Goal: Task Accomplishment & Management: Complete application form

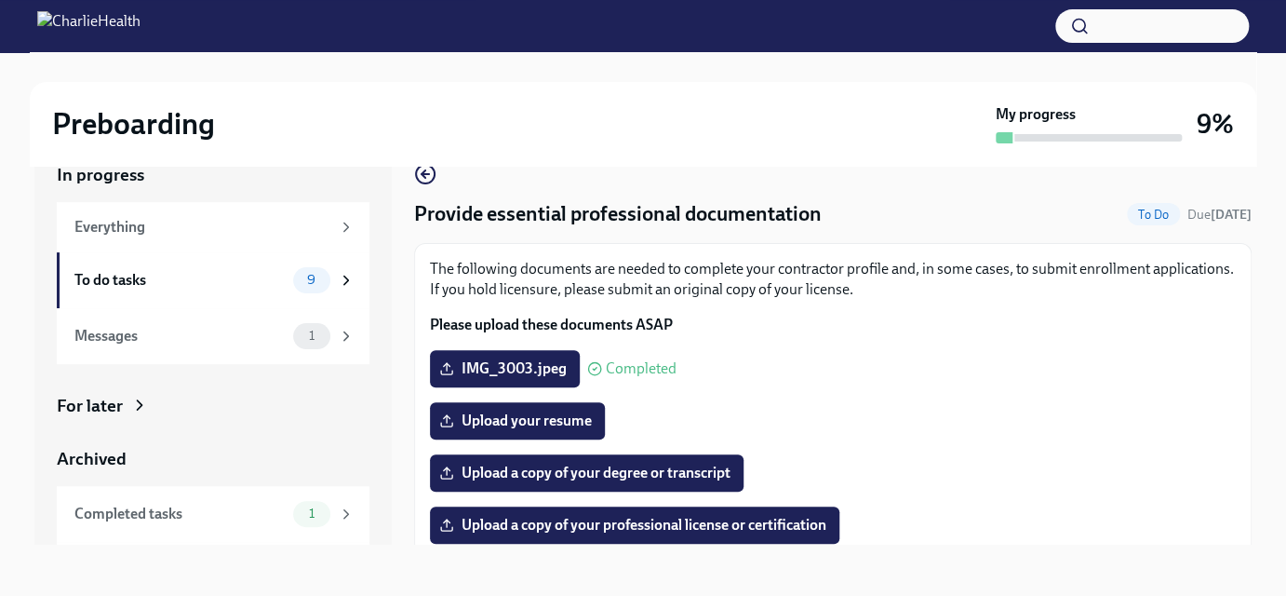
scroll to position [427, 0]
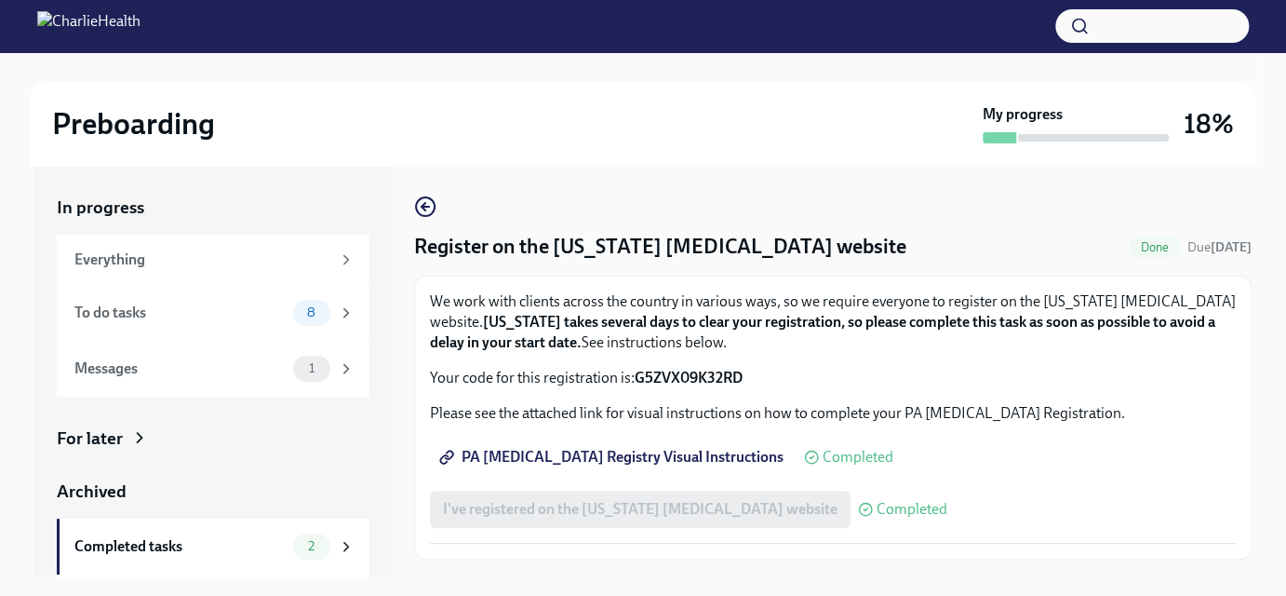
click at [528, 197] on div "Register on the [US_STATE] [MEDICAL_DATA] website Done Due [DATE] We work with …" at bounding box center [833, 377] width 838 height 364
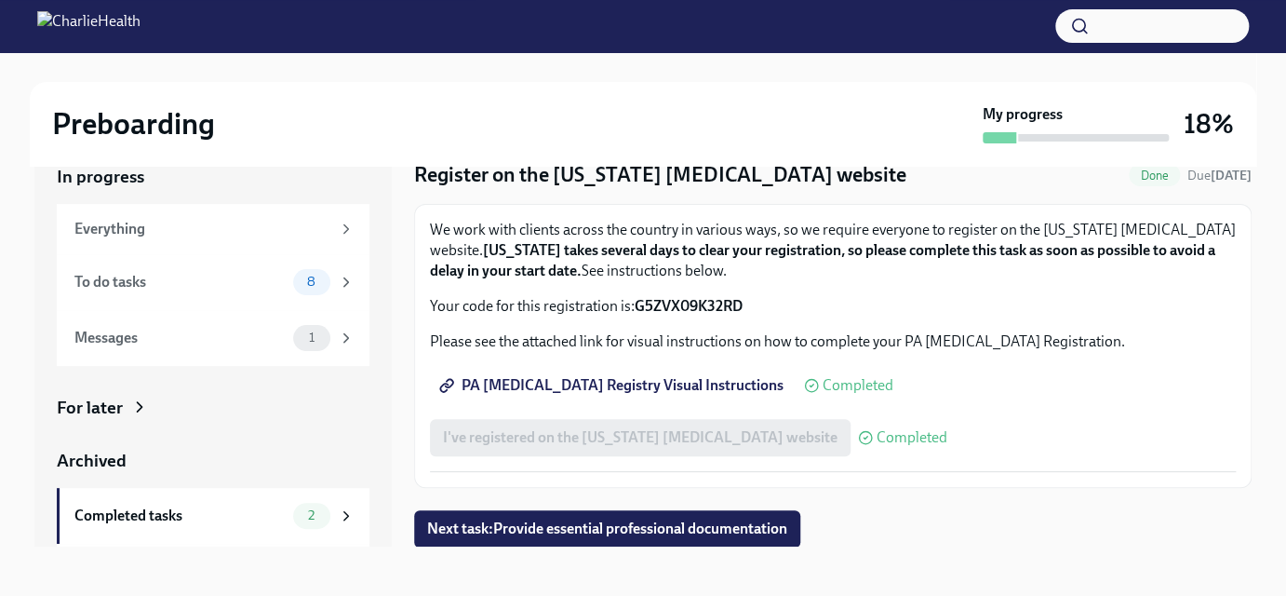
scroll to position [33, 0]
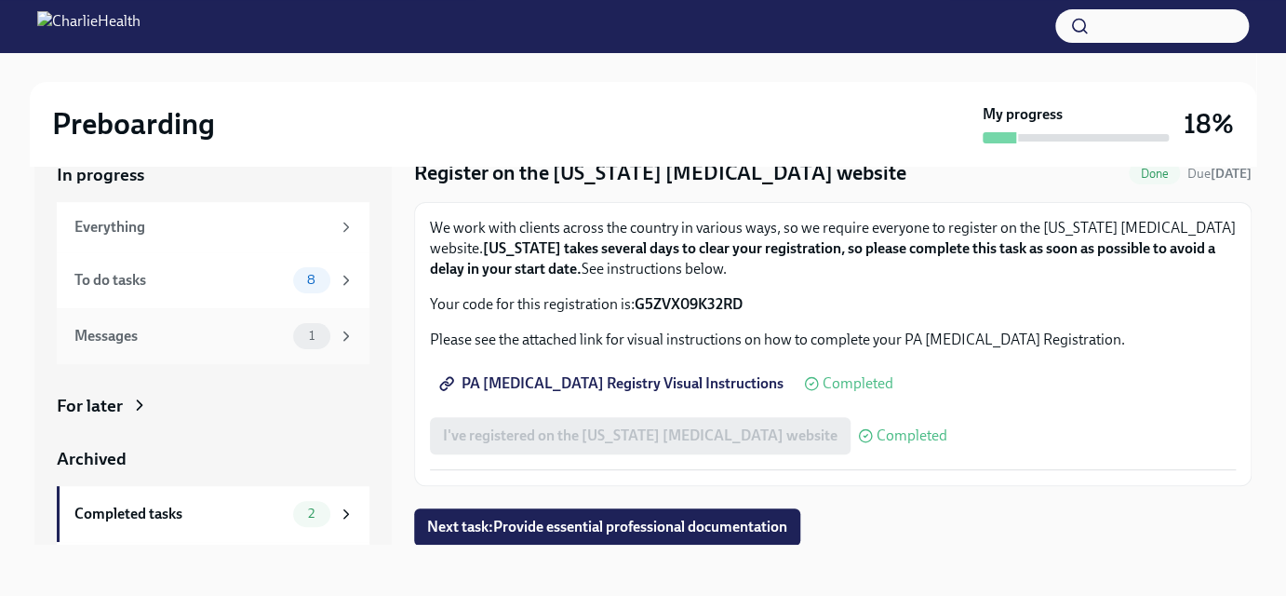
click at [302, 338] on span "1" at bounding box center [312, 336] width 28 height 14
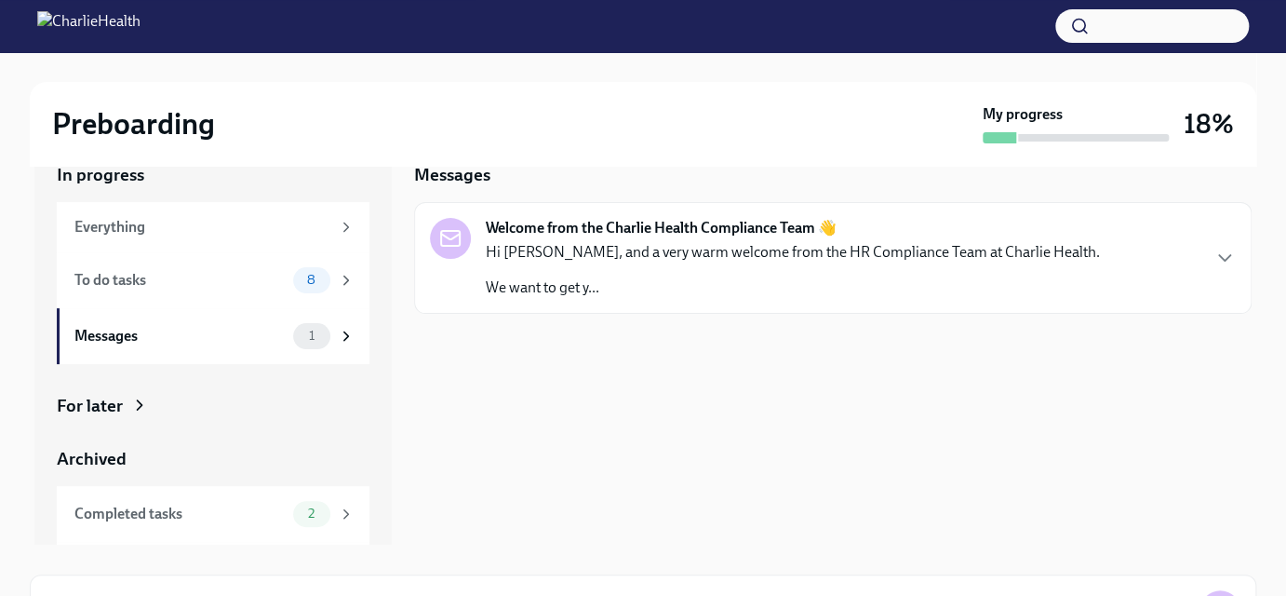
click at [627, 254] on p "Hi [PERSON_NAME], and a very warm welcome from the HR Compliance Team at Charli…" at bounding box center [793, 252] width 614 height 20
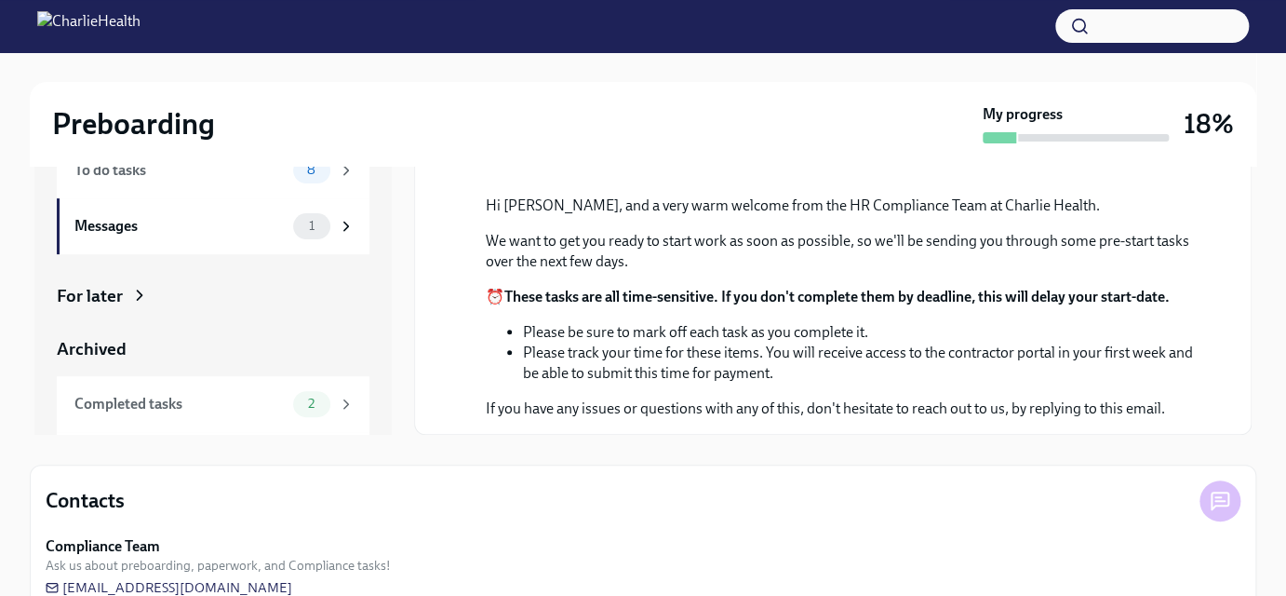
scroll to position [143, 0]
click at [1028, 232] on p "We want to get you ready to start work as soon as possible, so we'll be sending…" at bounding box center [846, 250] width 720 height 41
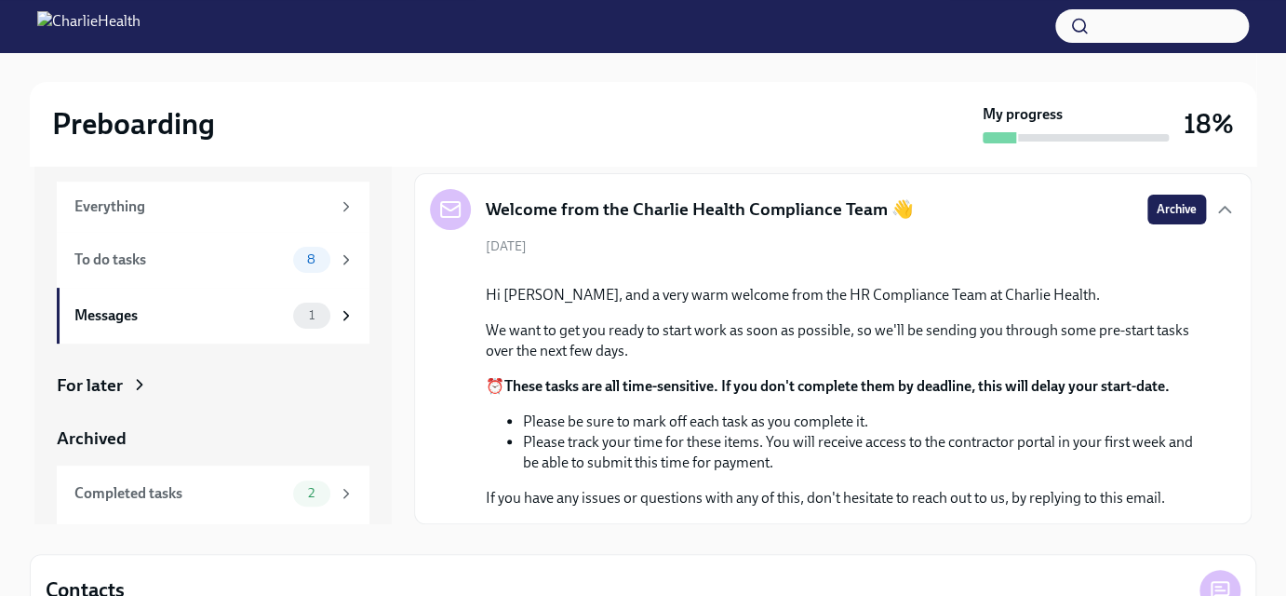
scroll to position [0, 0]
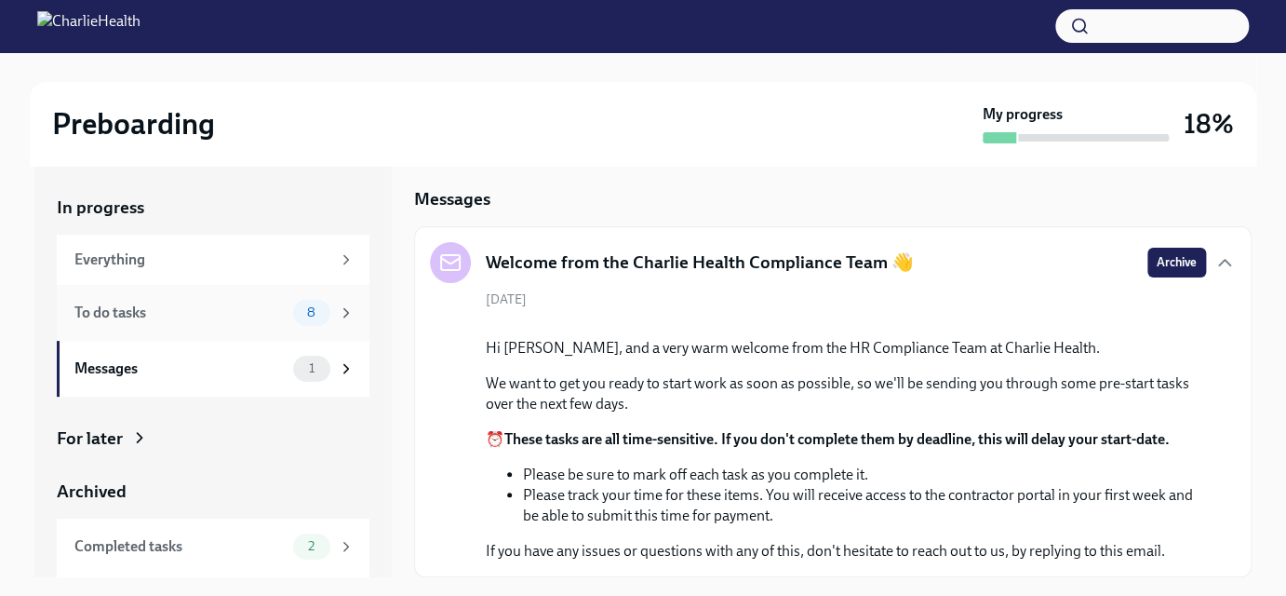
click at [338, 305] on icon at bounding box center [346, 312] width 17 height 17
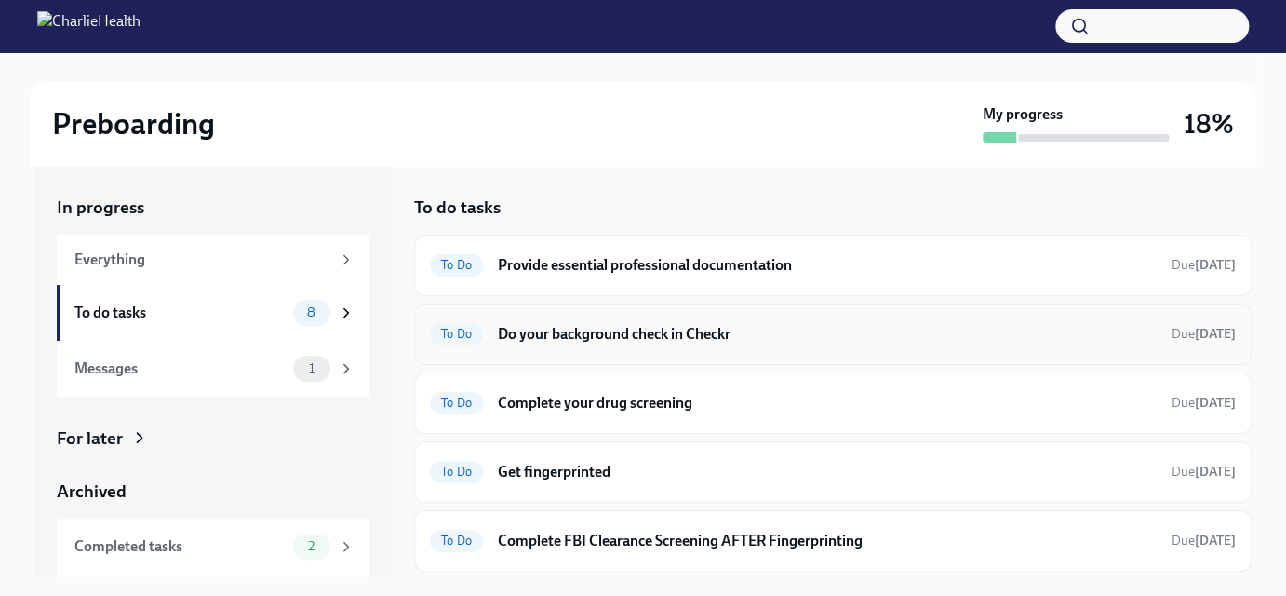
click at [511, 329] on h6 "Do your background check in Checkr" at bounding box center [827, 334] width 659 height 20
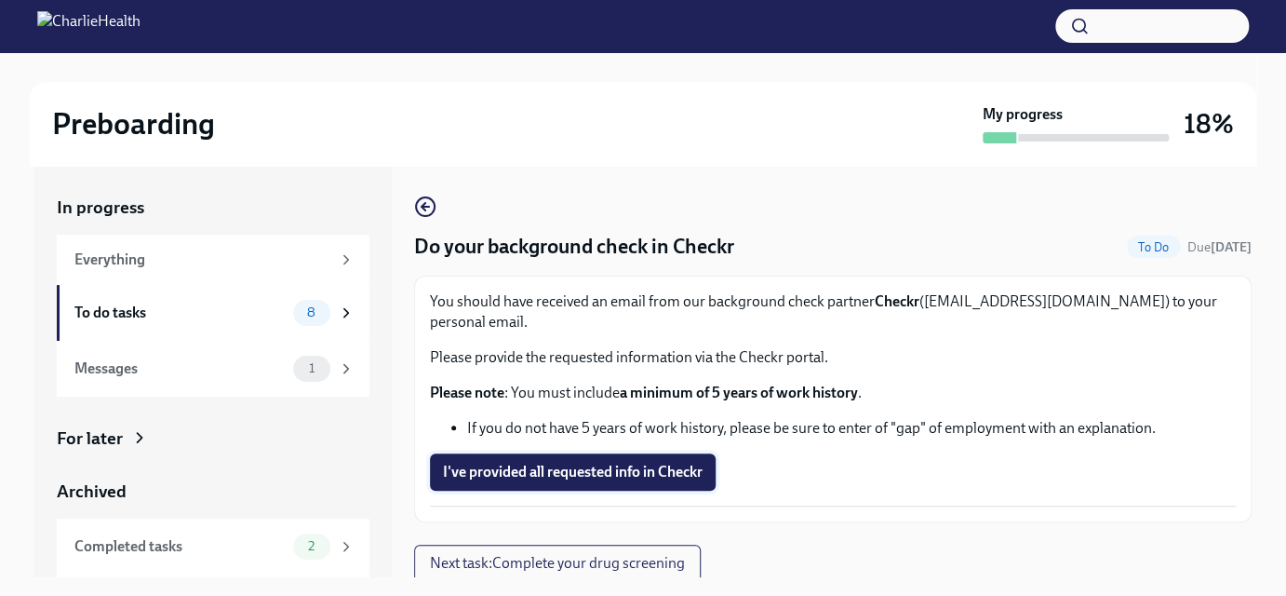
click at [531, 463] on span "I've provided all requested info in Checkr" at bounding box center [573, 472] width 260 height 19
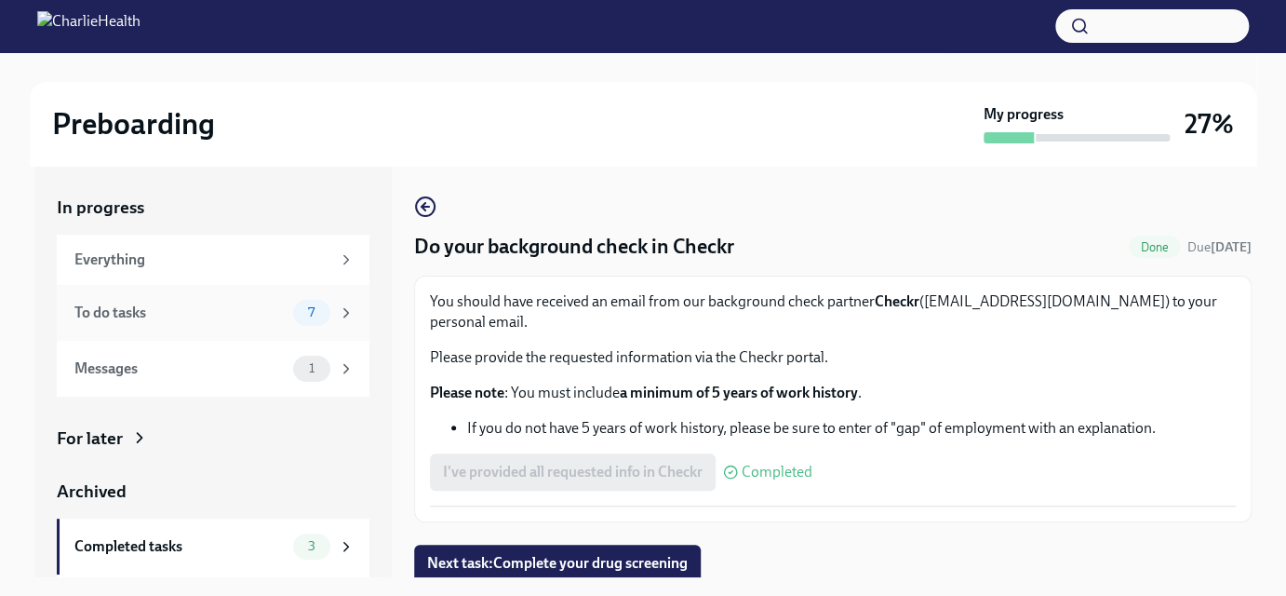
click at [338, 306] on icon at bounding box center [346, 312] width 17 height 17
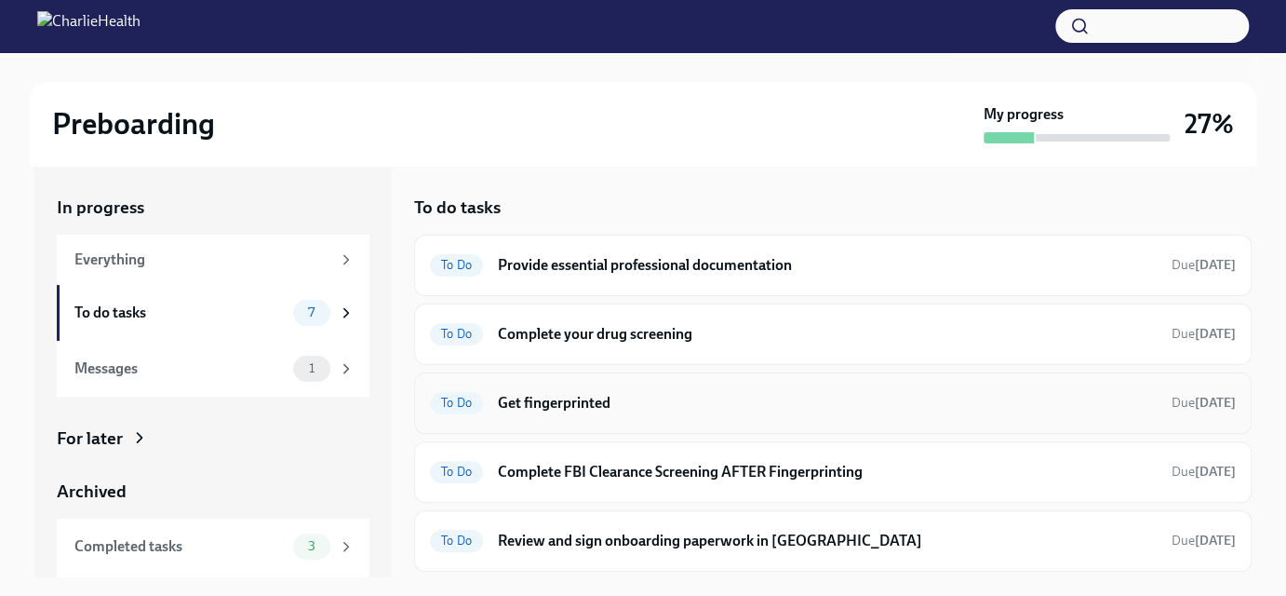
click at [582, 395] on h6 "Get fingerprinted" at bounding box center [827, 403] width 659 height 20
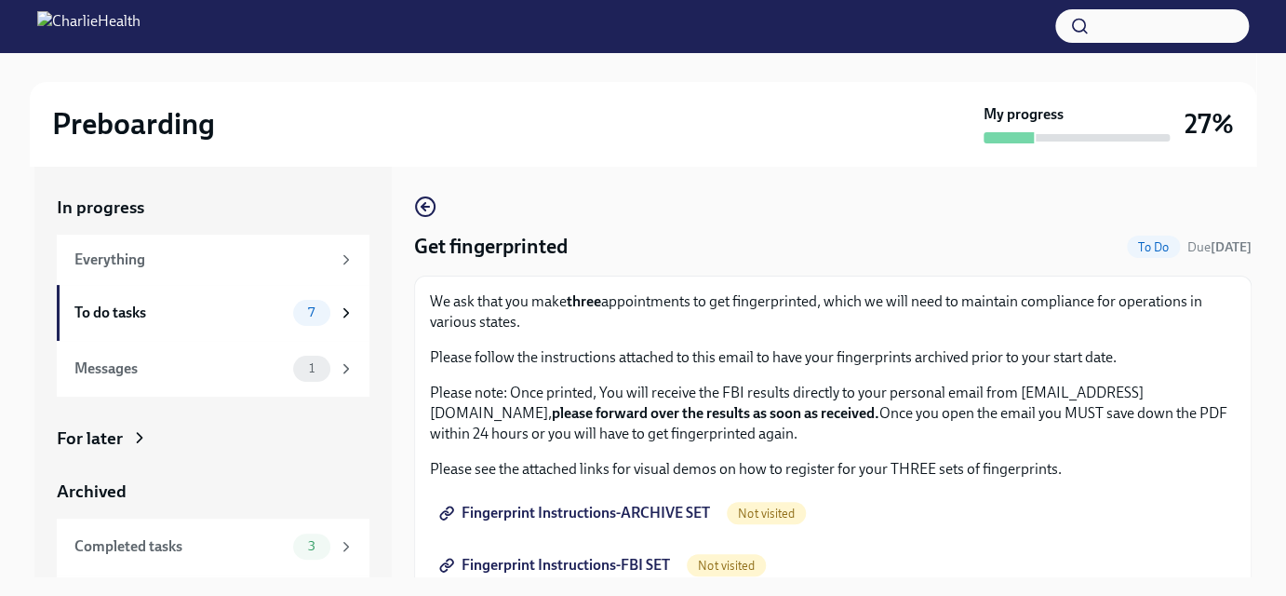
click at [612, 504] on span "Fingerprint Instructions-ARCHIVE SET" at bounding box center [576, 513] width 267 height 19
click at [717, 229] on div "Get fingerprinted To Do Due in 3 days We ask that you make three appointments t…" at bounding box center [833, 571] width 838 height 753
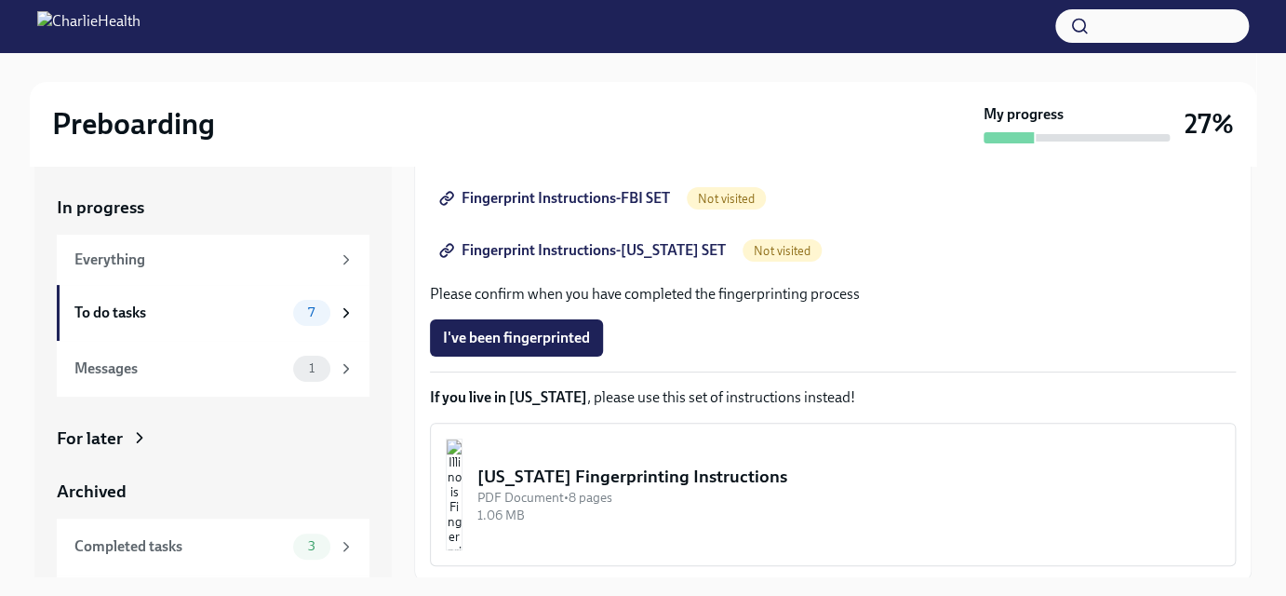
scroll to position [429, 0]
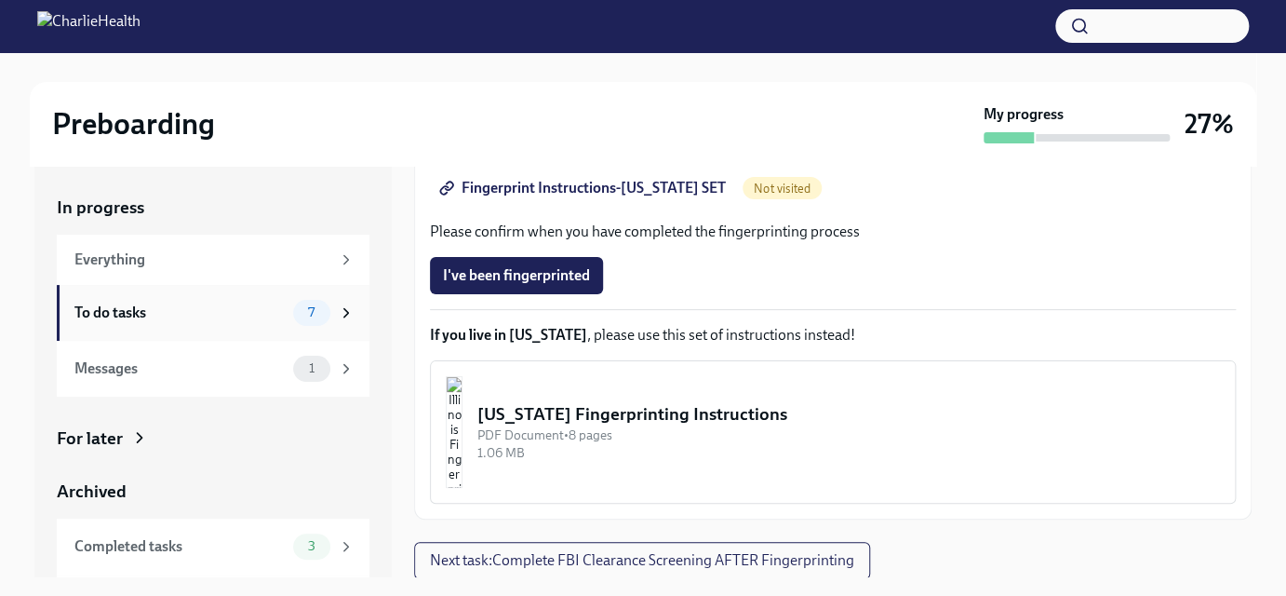
click at [344, 313] on icon at bounding box center [346, 312] width 5 height 8
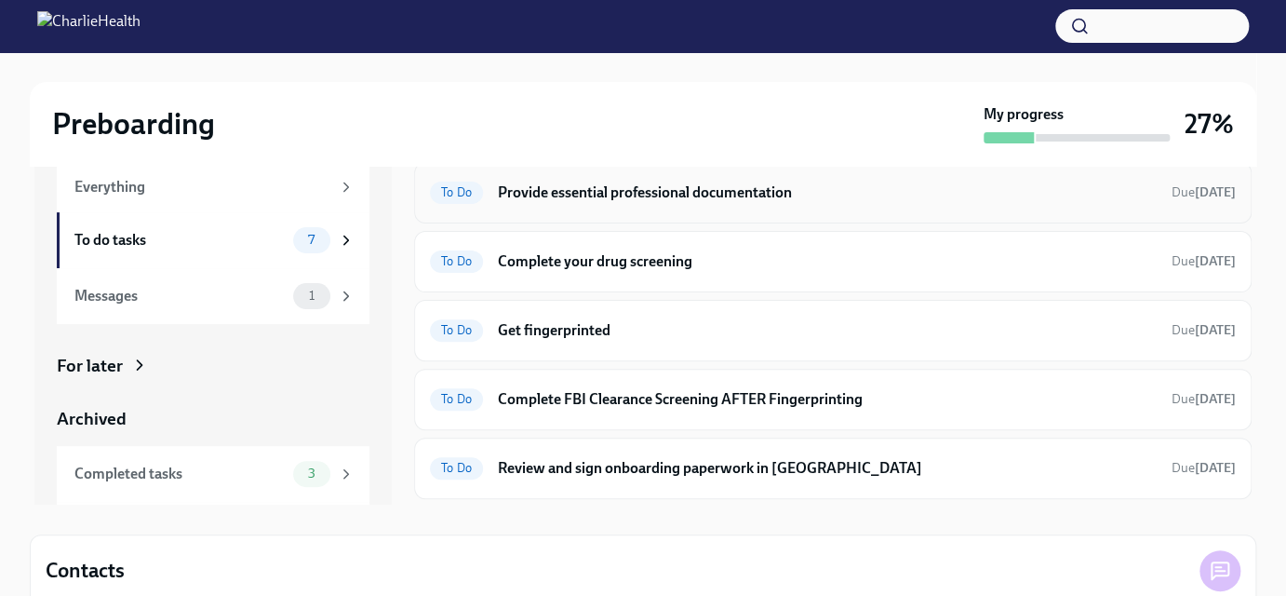
click at [711, 187] on h6 "Provide essential professional documentation" at bounding box center [827, 192] width 659 height 20
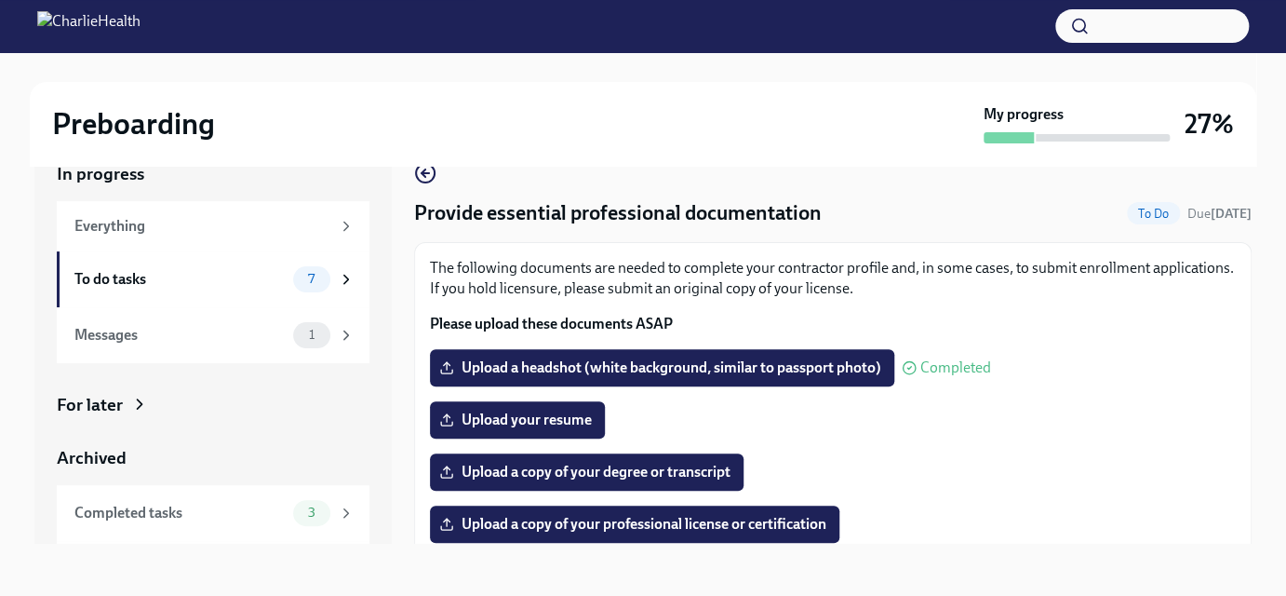
scroll to position [33, 0]
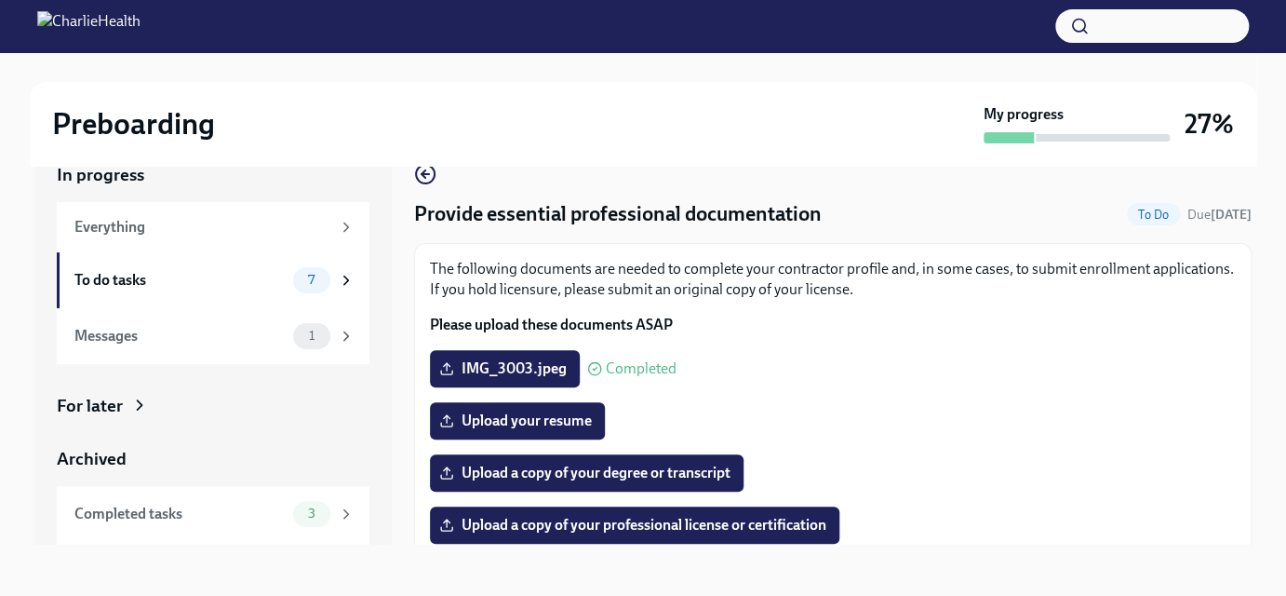
click at [711, 187] on div "Provide essential professional documentation To Do Due in 2 days The following …" at bounding box center [833, 538] width 838 height 751
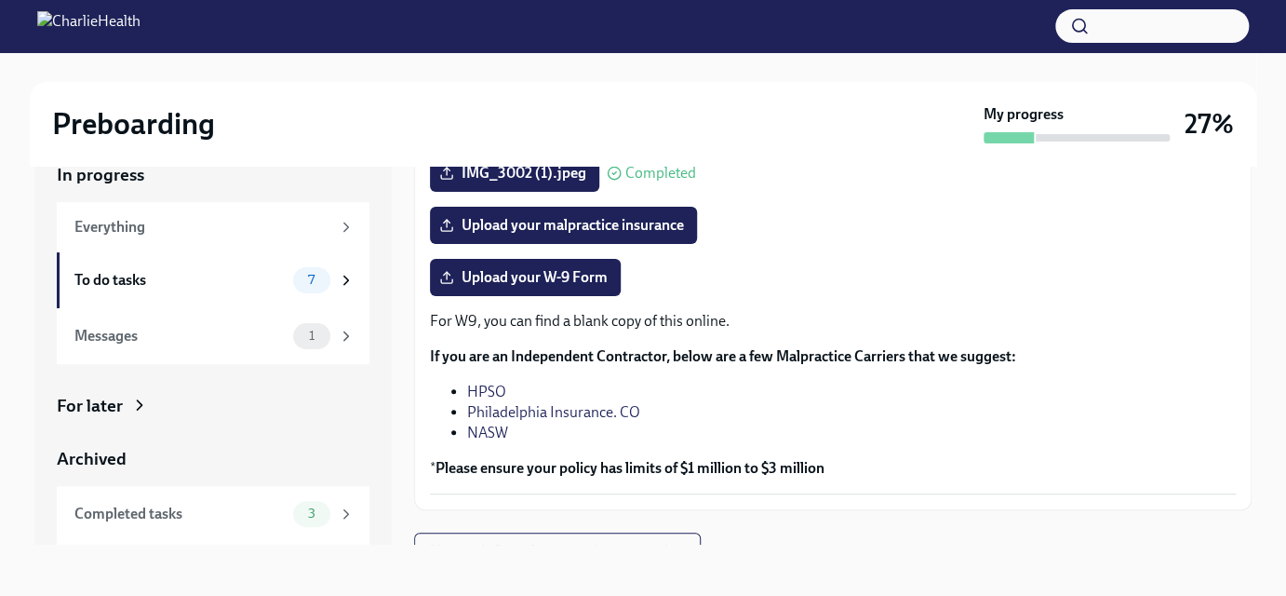
scroll to position [427, 0]
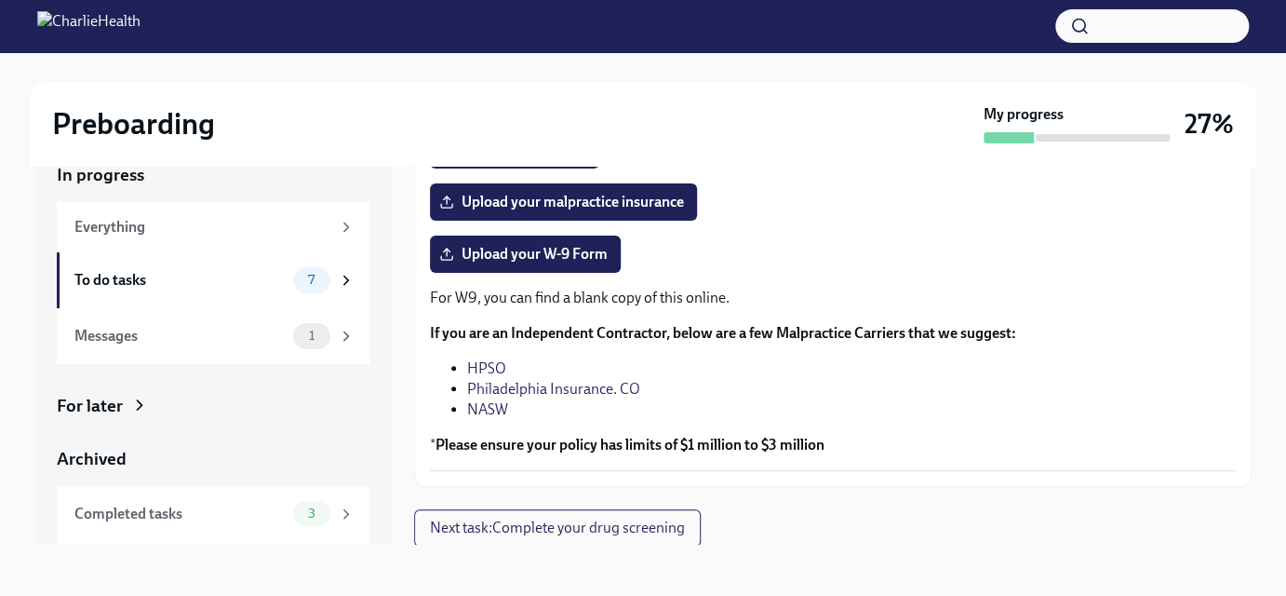
click at [493, 365] on link "HPSO" at bounding box center [486, 368] width 39 height 18
